Goal: Information Seeking & Learning: Learn about a topic

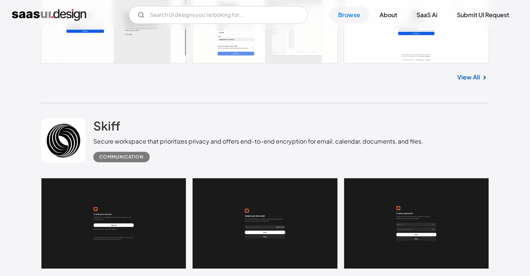
scroll to position [395, 0]
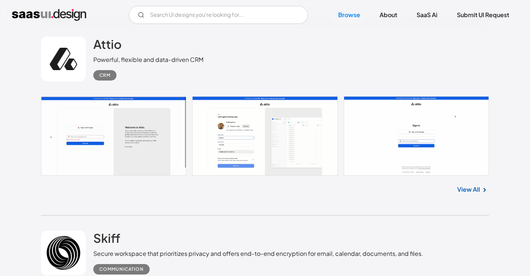
click at [73, 53] on link at bounding box center [63, 59] width 45 height 45
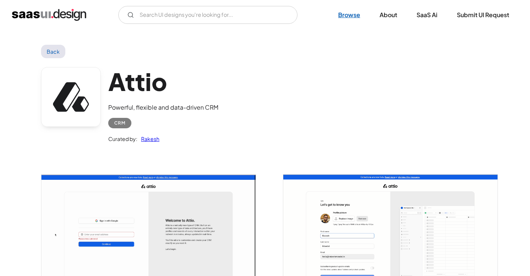
click at [347, 16] on link "Browse" at bounding box center [349, 15] width 40 height 16
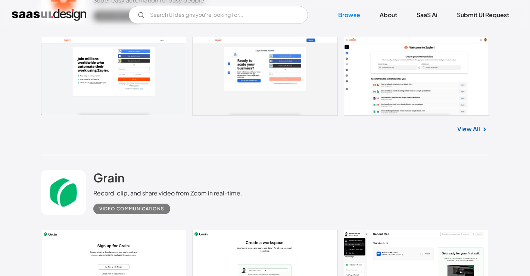
scroll to position [10741, 0]
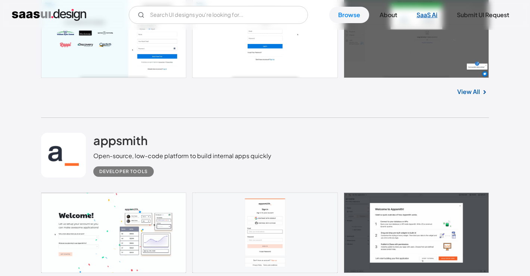
click at [431, 18] on link "SaaS Ai" at bounding box center [427, 15] width 39 height 16
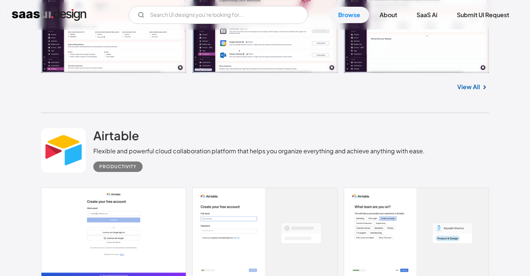
scroll to position [9030, 0]
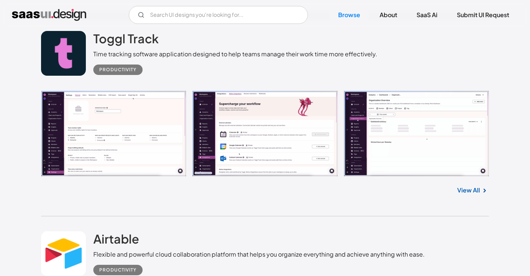
click at [78, 239] on link at bounding box center [63, 253] width 45 height 45
